Goal: Task Accomplishment & Management: Use online tool/utility

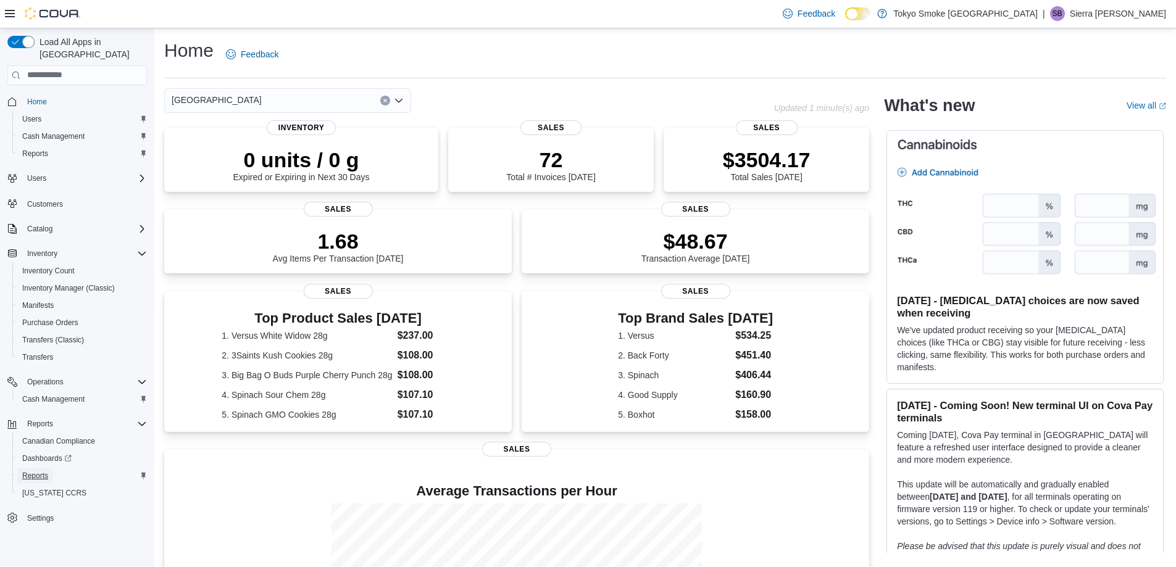
click at [39, 471] on span "Reports" at bounding box center [35, 476] width 26 height 10
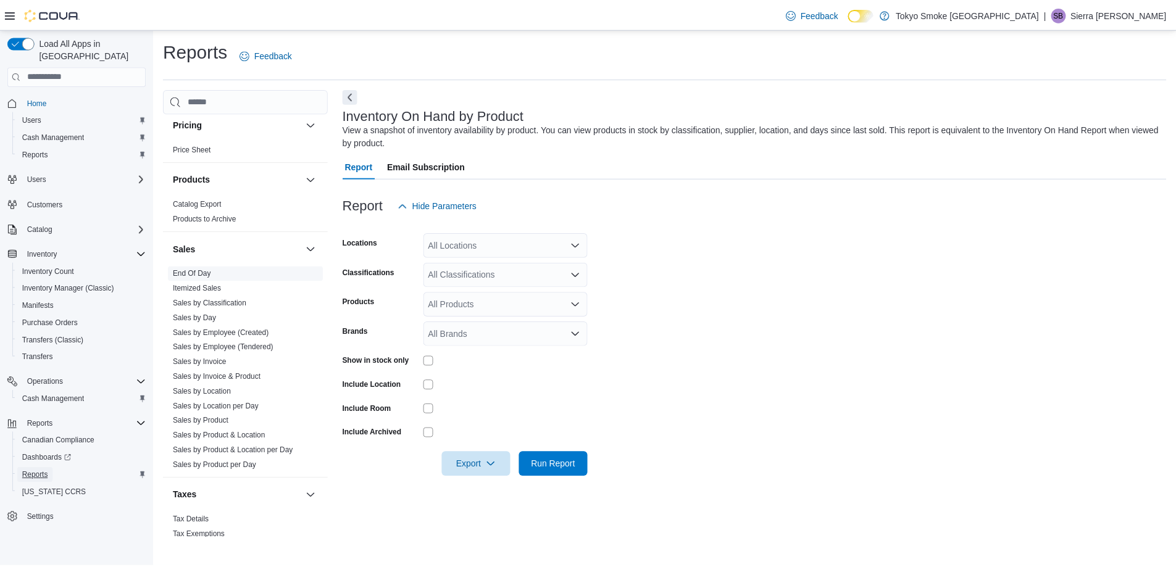
scroll to position [705, 0]
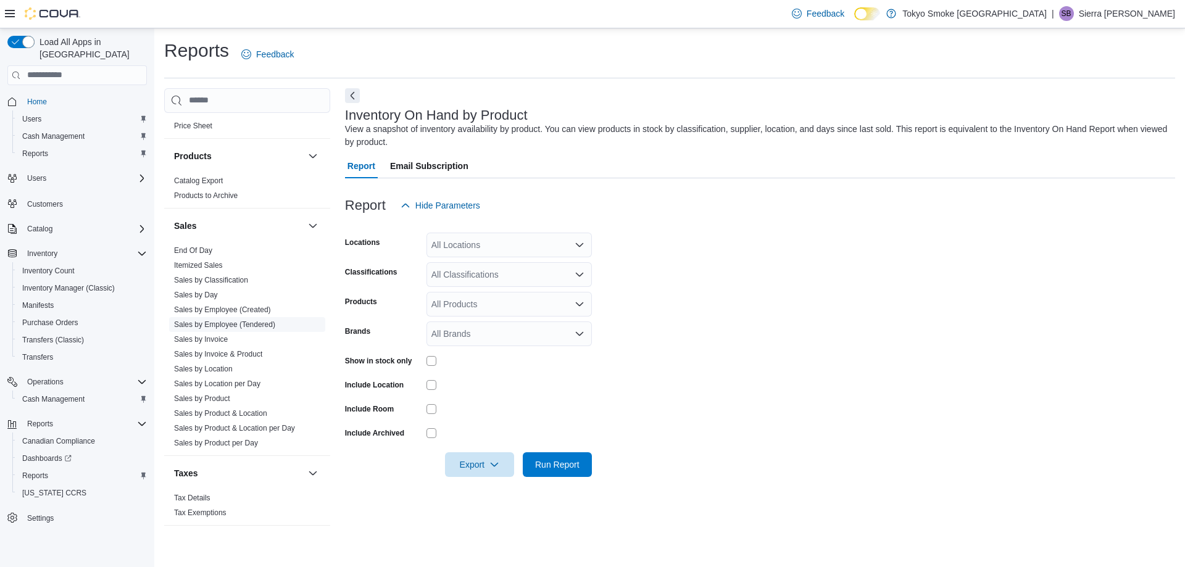
click at [228, 322] on link "Sales by Employee (Tendered)" at bounding box center [224, 324] width 101 height 9
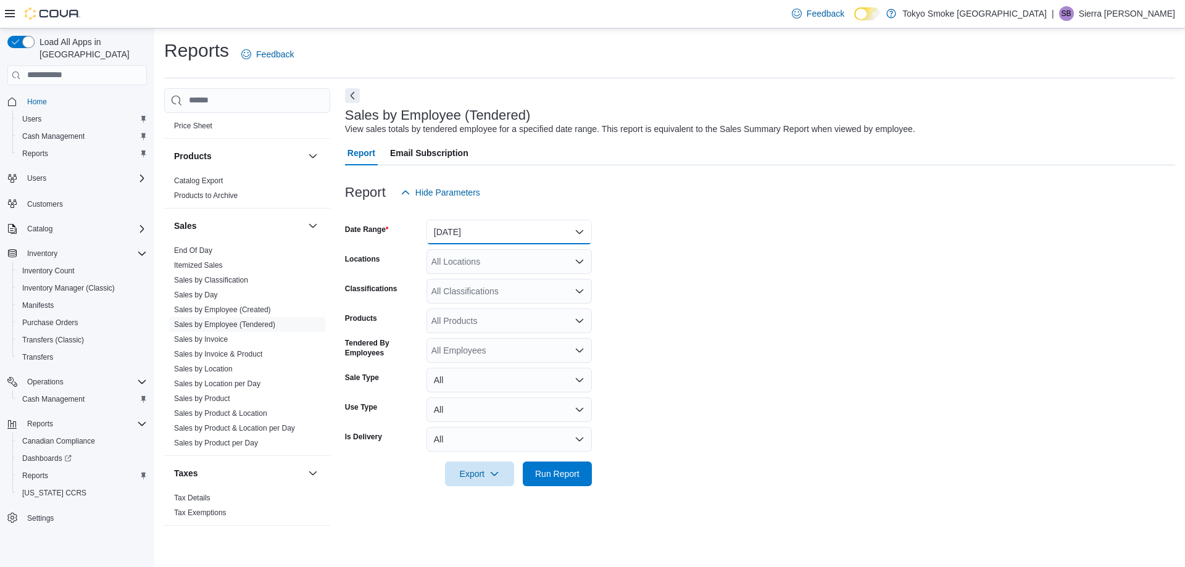
click at [489, 232] on button "[DATE]" at bounding box center [508, 232] width 165 height 25
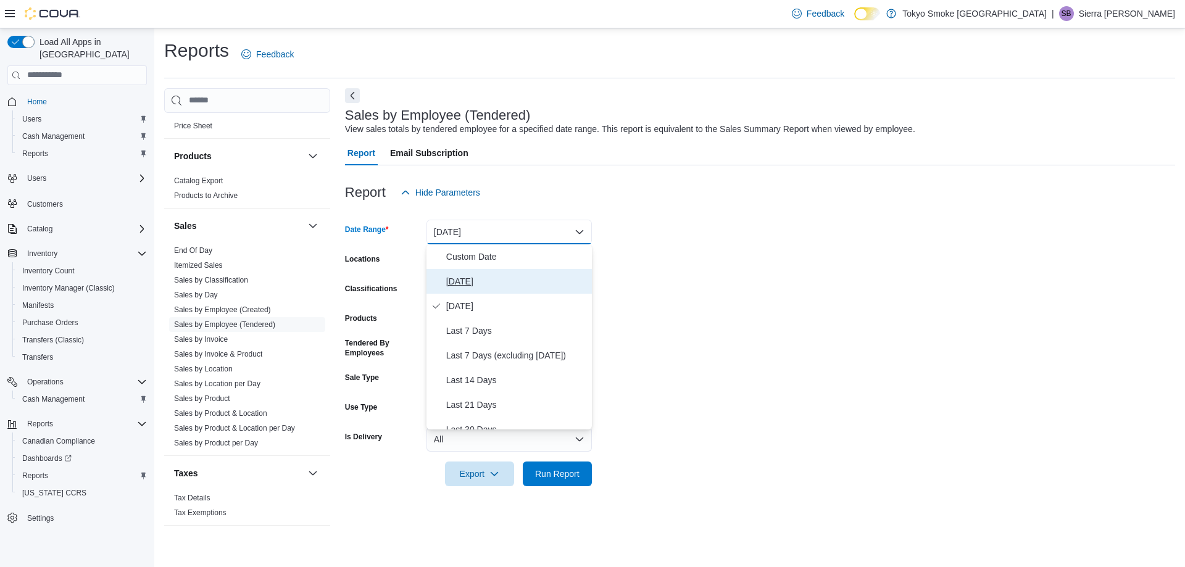
click at [469, 280] on span "[DATE]" at bounding box center [516, 281] width 141 height 15
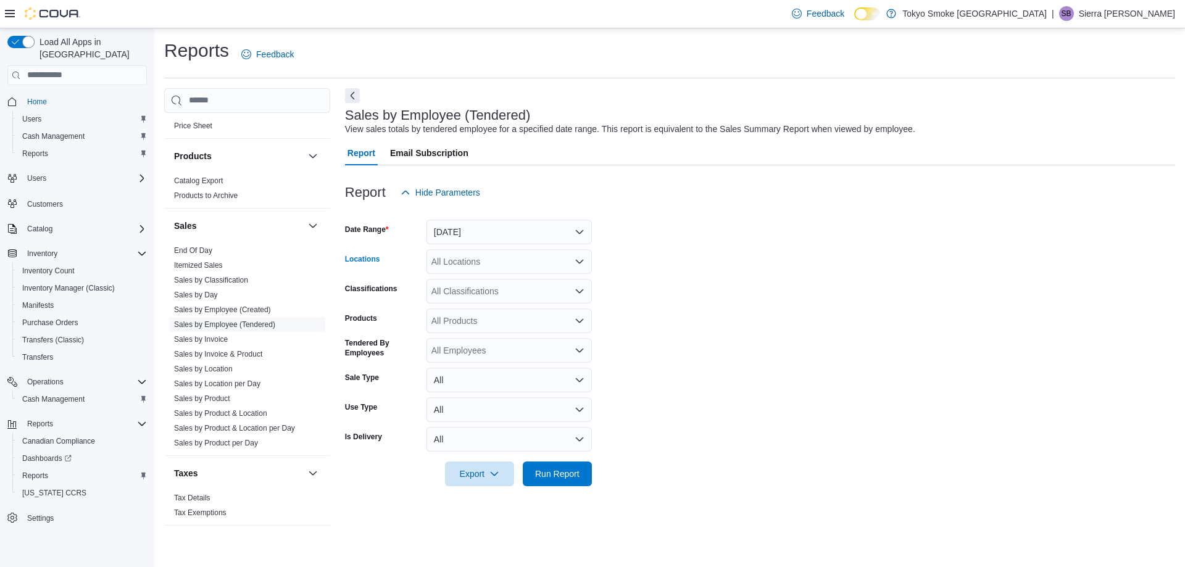
click at [503, 251] on div "All Locations" at bounding box center [508, 261] width 165 height 25
type input "***"
click at [513, 291] on button "[GEOGRAPHIC_DATA]" at bounding box center [508, 283] width 165 height 18
click at [660, 252] on form "Date Range [DATE] Locations [GEOGRAPHIC_DATA] Memorial Classifications All Clas…" at bounding box center [760, 345] width 830 height 281
click at [560, 476] on span "Run Report" at bounding box center [557, 473] width 44 height 12
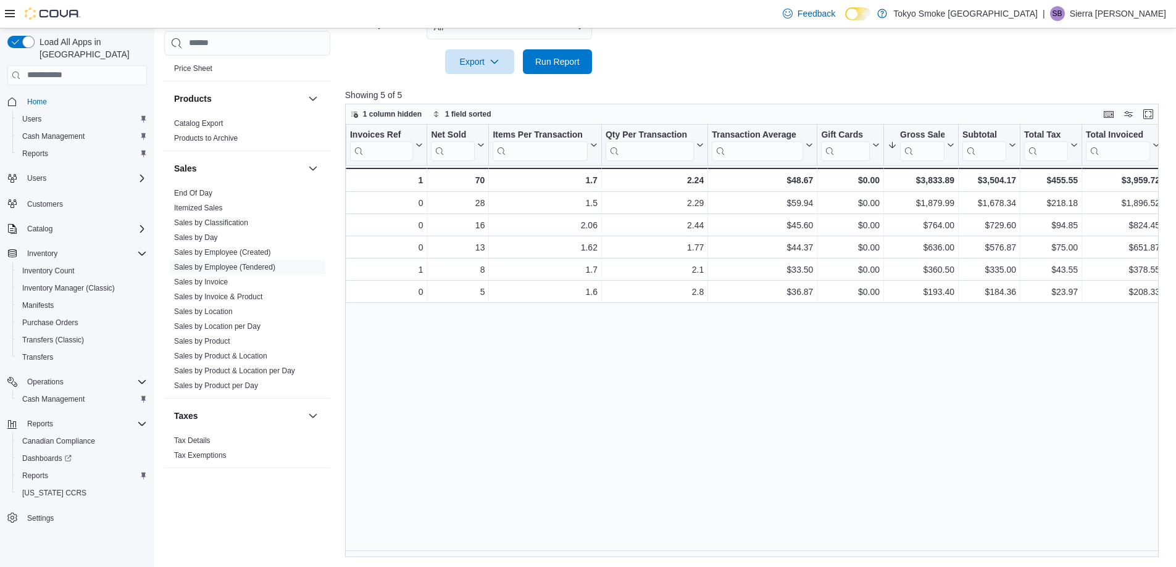
scroll to position [0, 268]
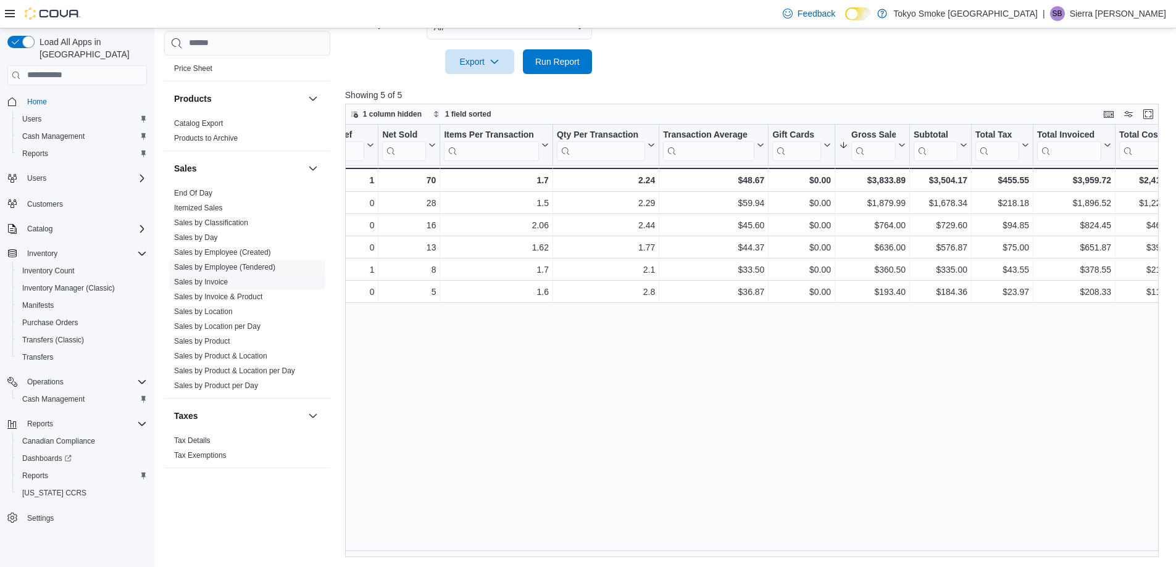
click at [215, 275] on span "Sales by Invoice" at bounding box center [247, 282] width 156 height 15
click at [222, 282] on link "Sales by Invoice" at bounding box center [201, 282] width 54 height 9
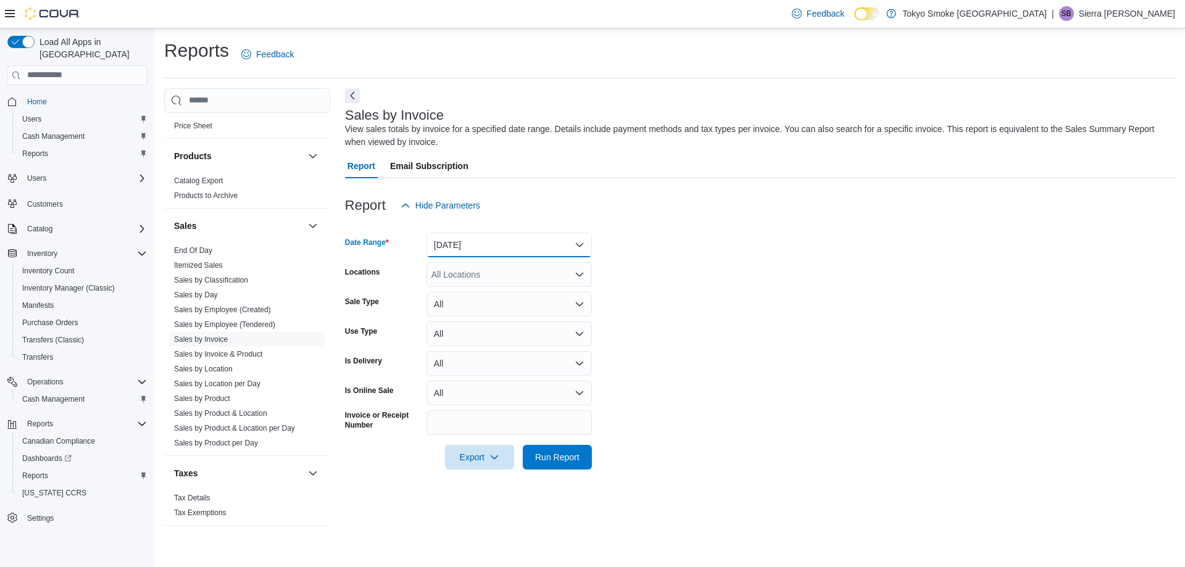
click at [518, 237] on button "[DATE]" at bounding box center [508, 245] width 165 height 25
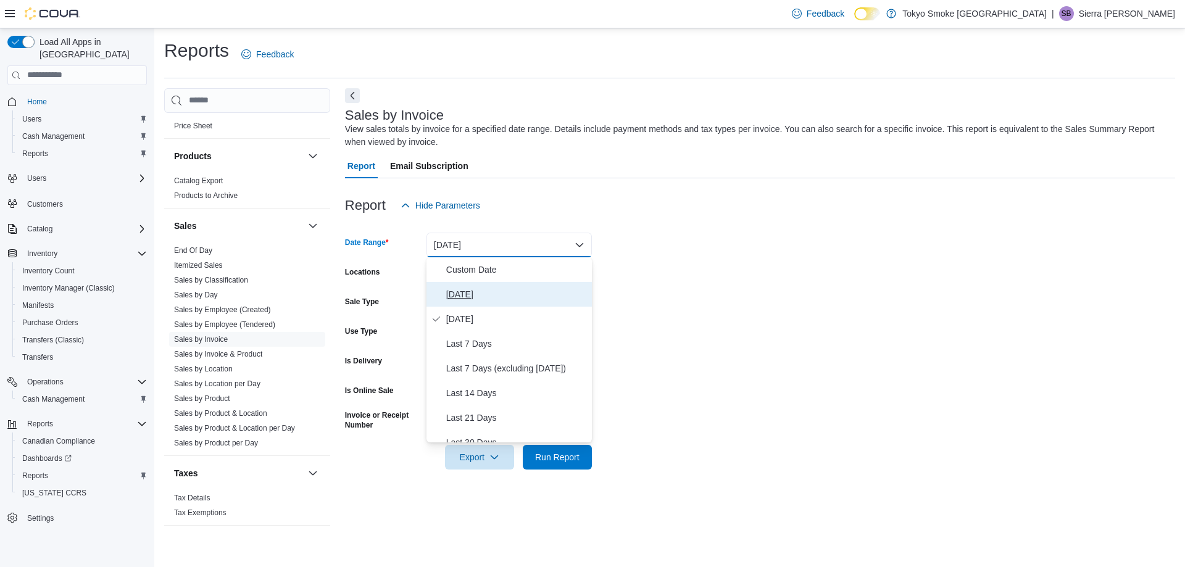
click at [488, 289] on span "[DATE]" at bounding box center [516, 294] width 141 height 15
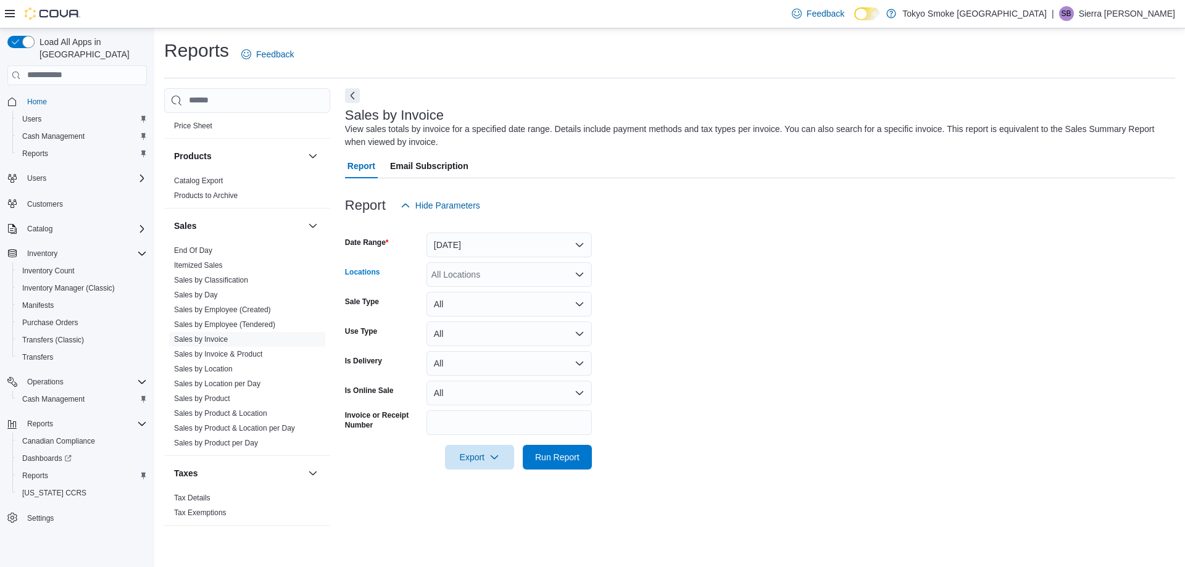
click at [489, 275] on div "All Locations" at bounding box center [508, 274] width 165 height 25
type input "***"
click at [518, 297] on span "[GEOGRAPHIC_DATA]" at bounding box center [504, 295] width 90 height 12
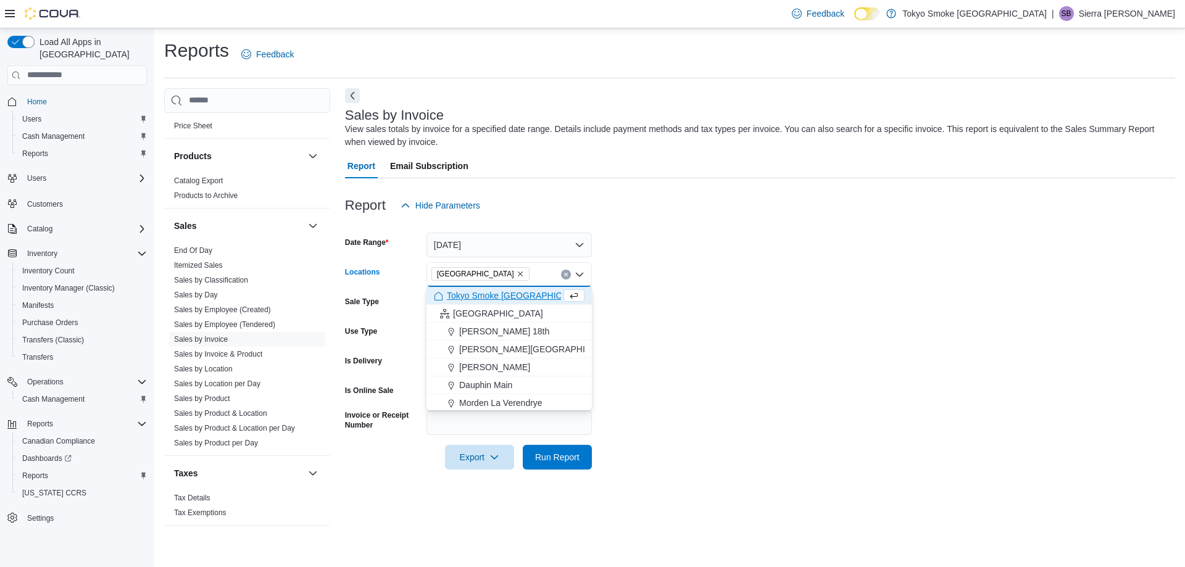
click at [655, 260] on form "Date Range [DATE] Locations [GEOGRAPHIC_DATA] Combo box. Selected. [GEOGRAPHIC_…" at bounding box center [760, 344] width 830 height 252
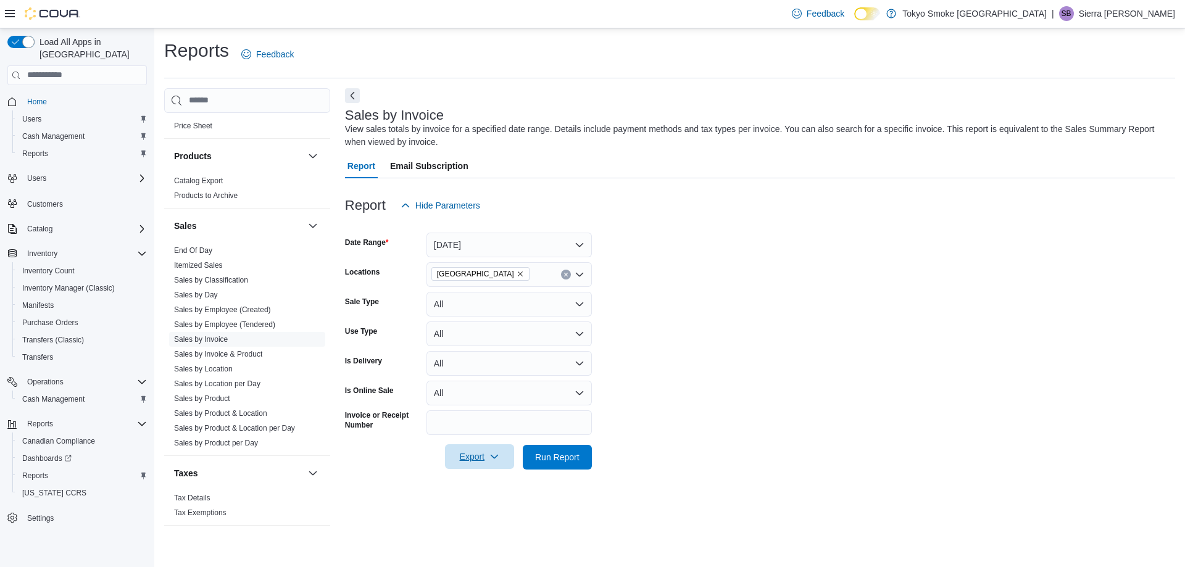
click at [463, 453] on span "Export" at bounding box center [479, 456] width 54 height 25
click at [504, 486] on span "Export to Excel" at bounding box center [482, 482] width 56 height 10
